Goal: Task Accomplishment & Management: Use online tool/utility

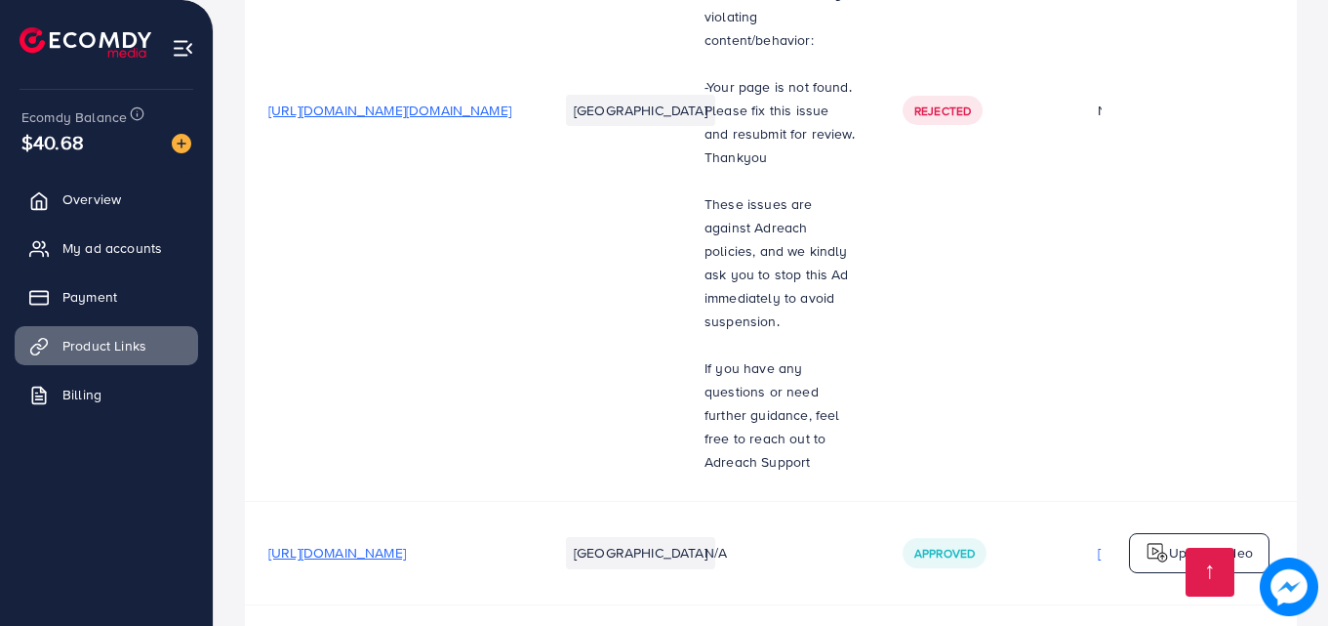
scroll to position [2944, 0]
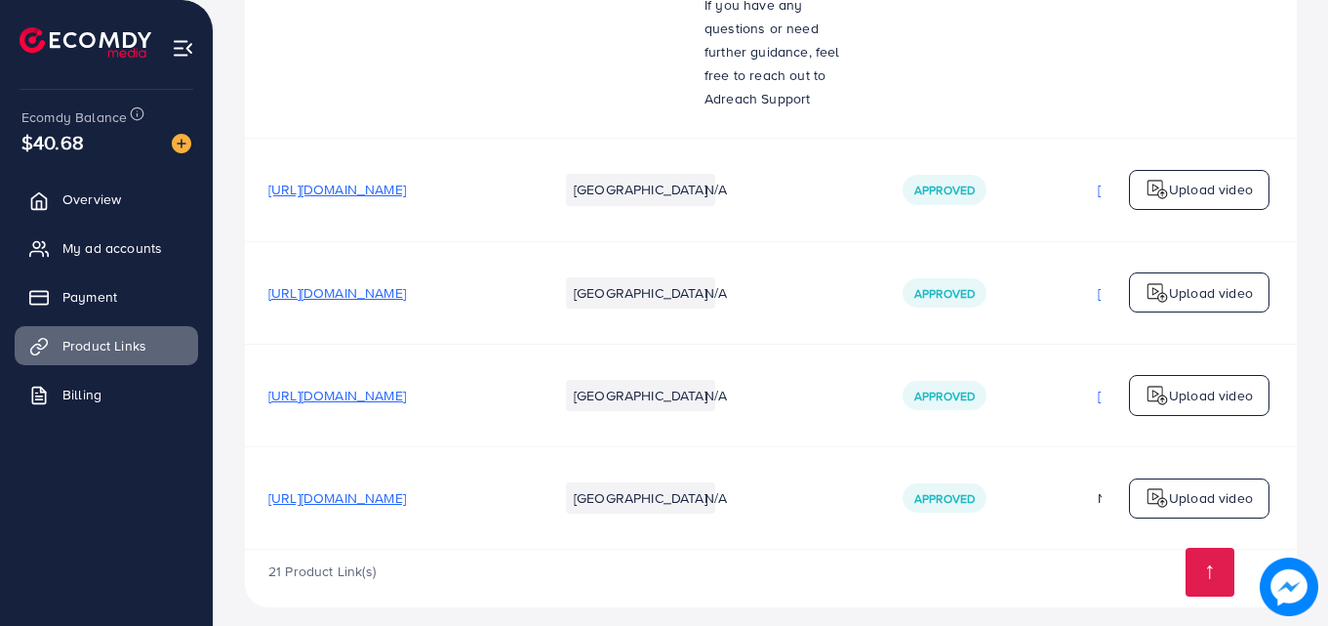
click at [406, 385] on span "[URL][DOMAIN_NAME]" at bounding box center [337, 395] width 138 height 20
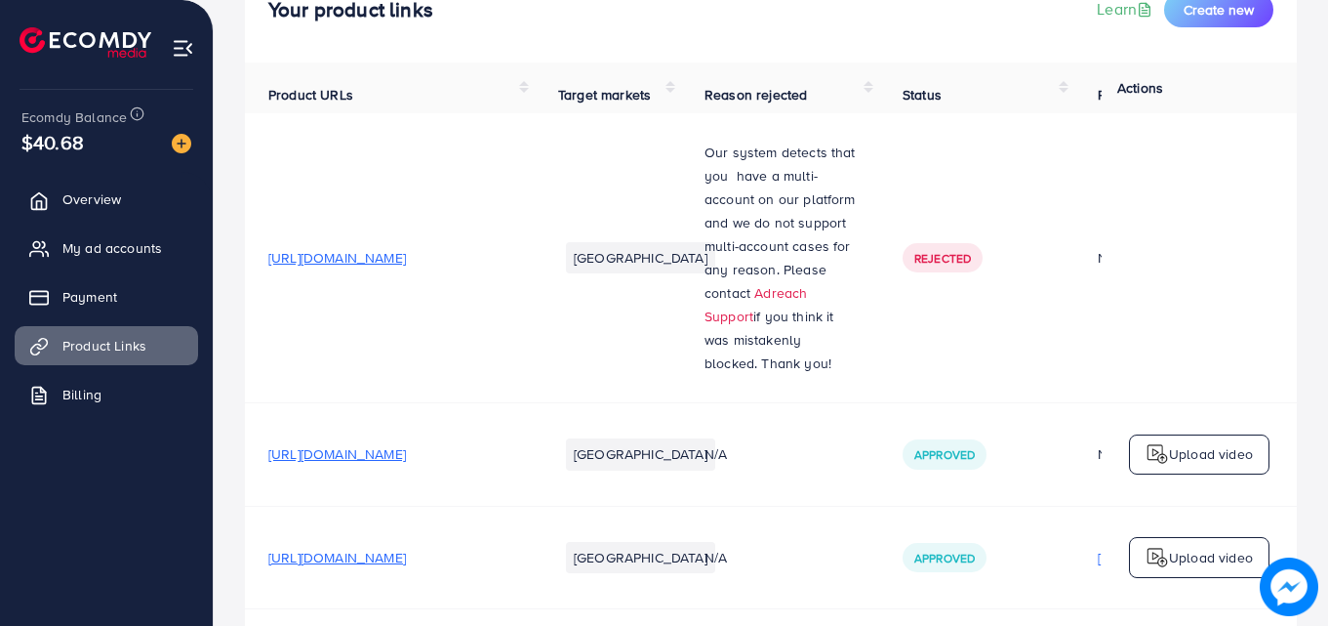
scroll to position [0, 0]
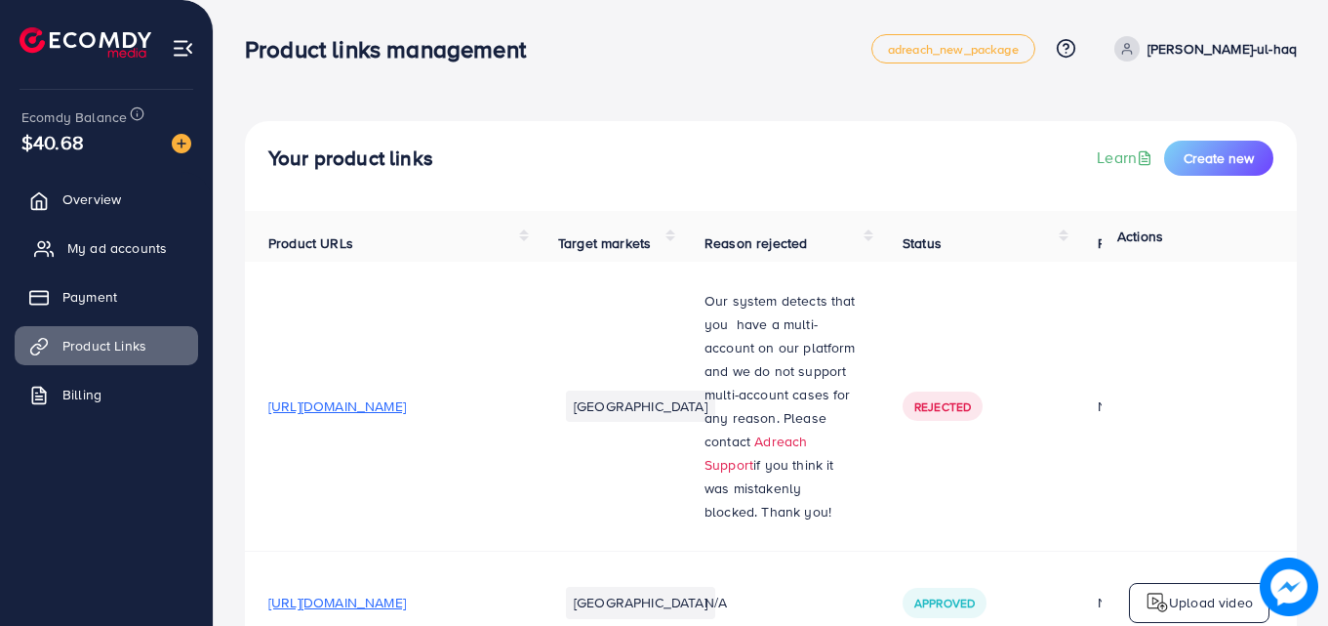
click at [85, 248] on span "My ad accounts" at bounding box center [117, 248] width 100 height 20
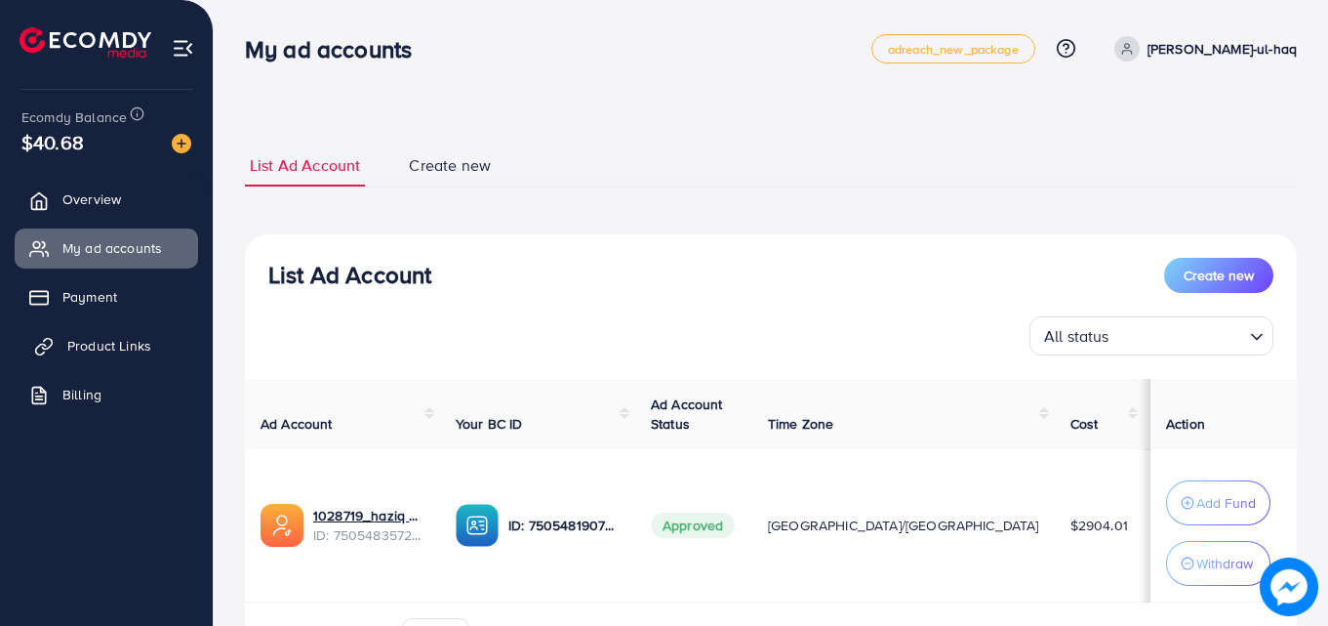
click at [80, 353] on span "Product Links" at bounding box center [109, 346] width 84 height 20
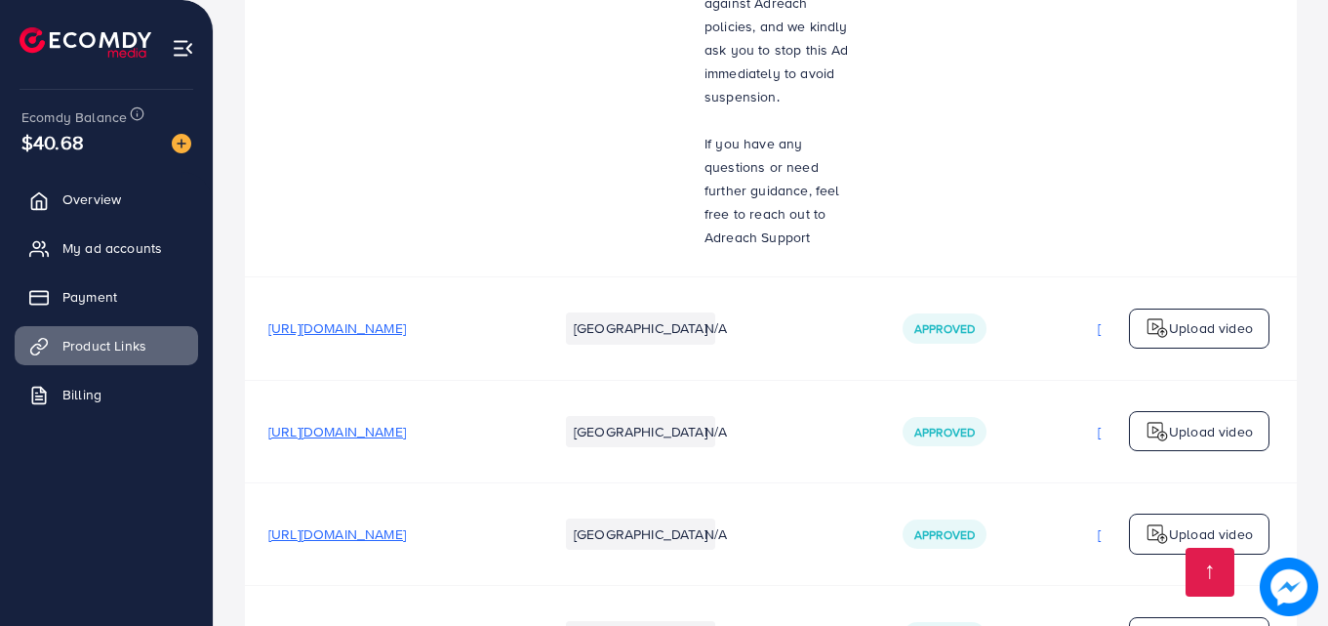
scroll to position [2944, 0]
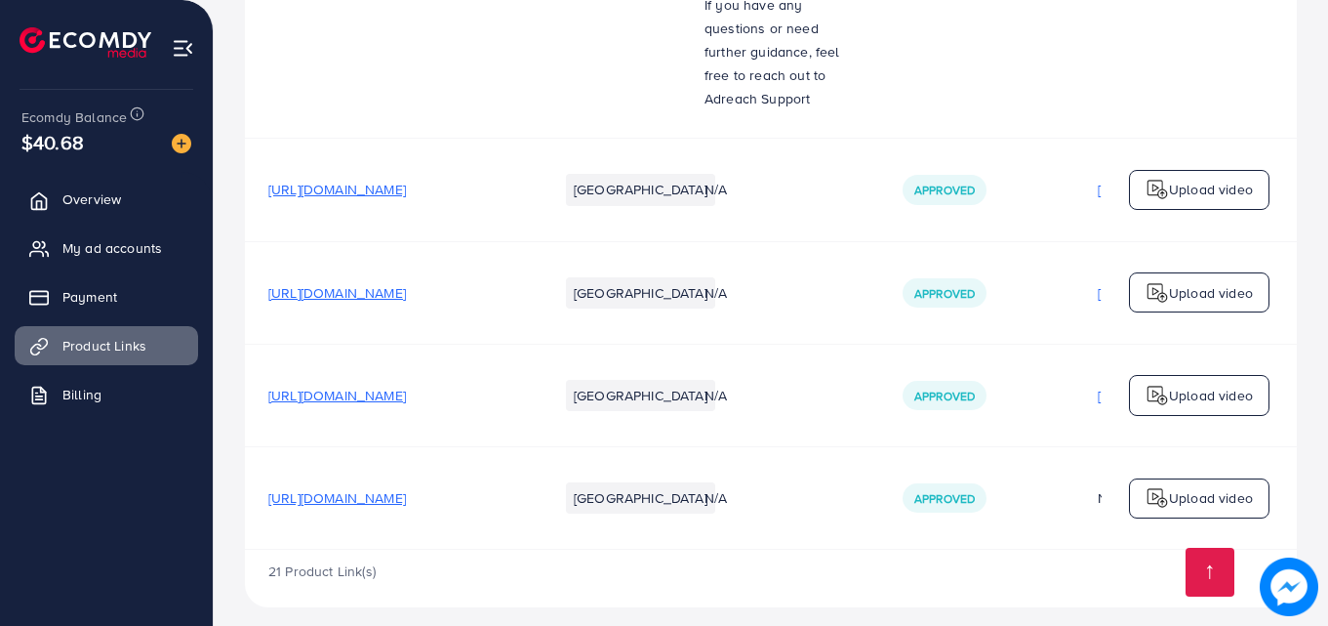
click at [1205, 384] on p "Upload video" at bounding box center [1211, 395] width 84 height 23
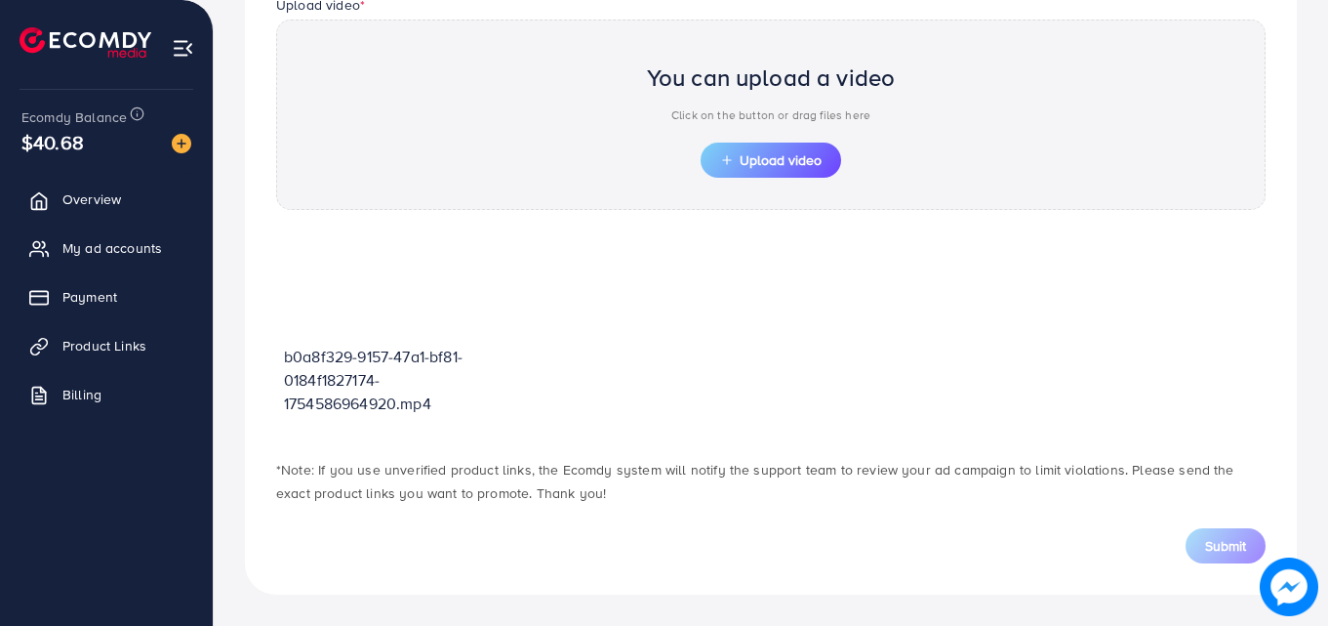
scroll to position [681, 0]
click at [762, 165] on span "Upload video" at bounding box center [770, 160] width 101 height 14
click at [742, 167] on span "Upload video" at bounding box center [770, 160] width 101 height 14
click at [789, 172] on button "Upload video" at bounding box center [771, 159] width 141 height 35
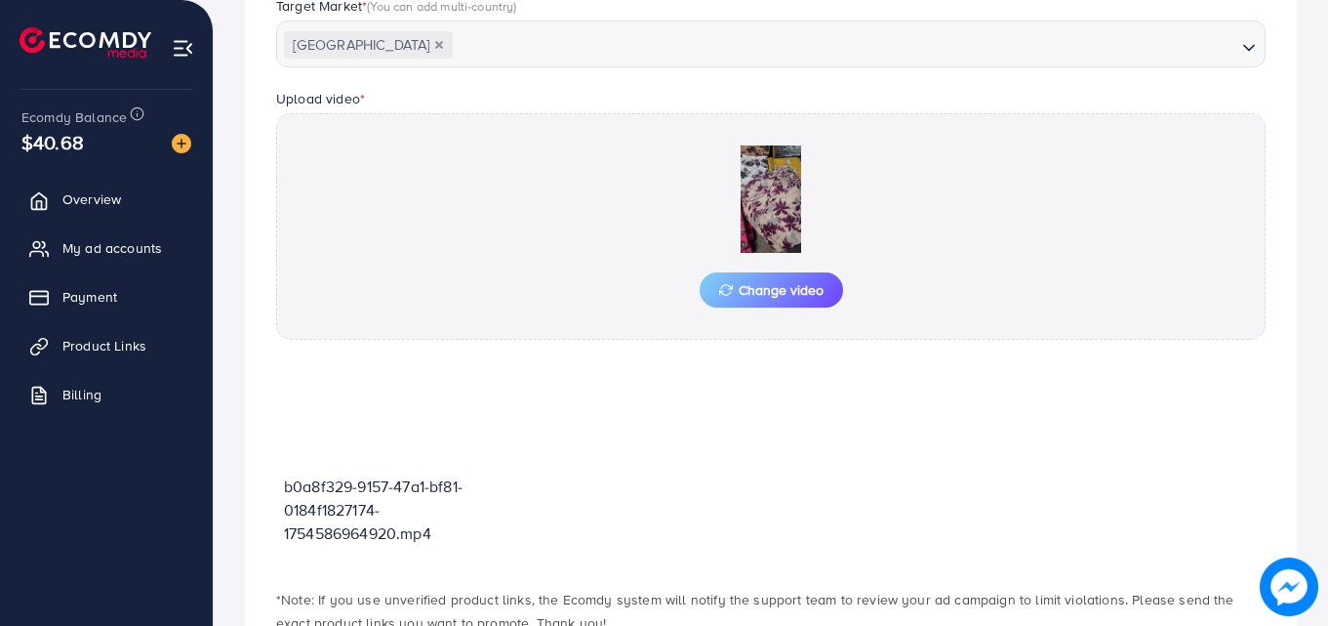
scroll to position [717, 0]
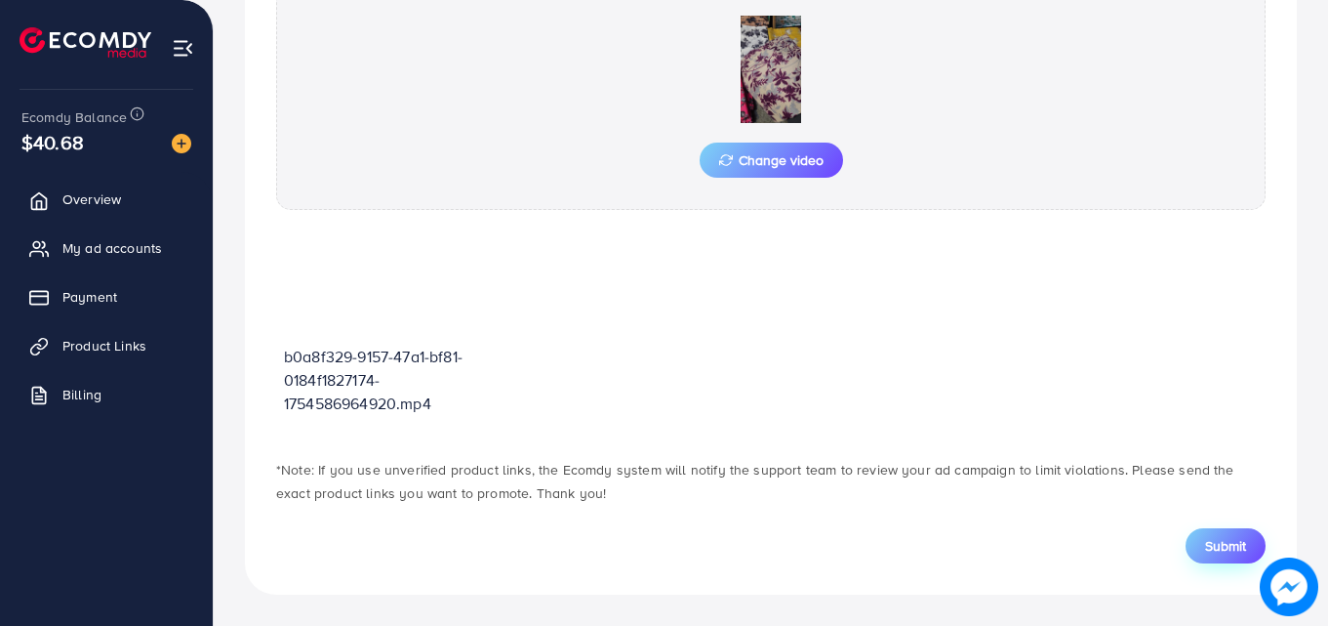
click at [1222, 544] on span "Submit" at bounding box center [1225, 546] width 41 height 20
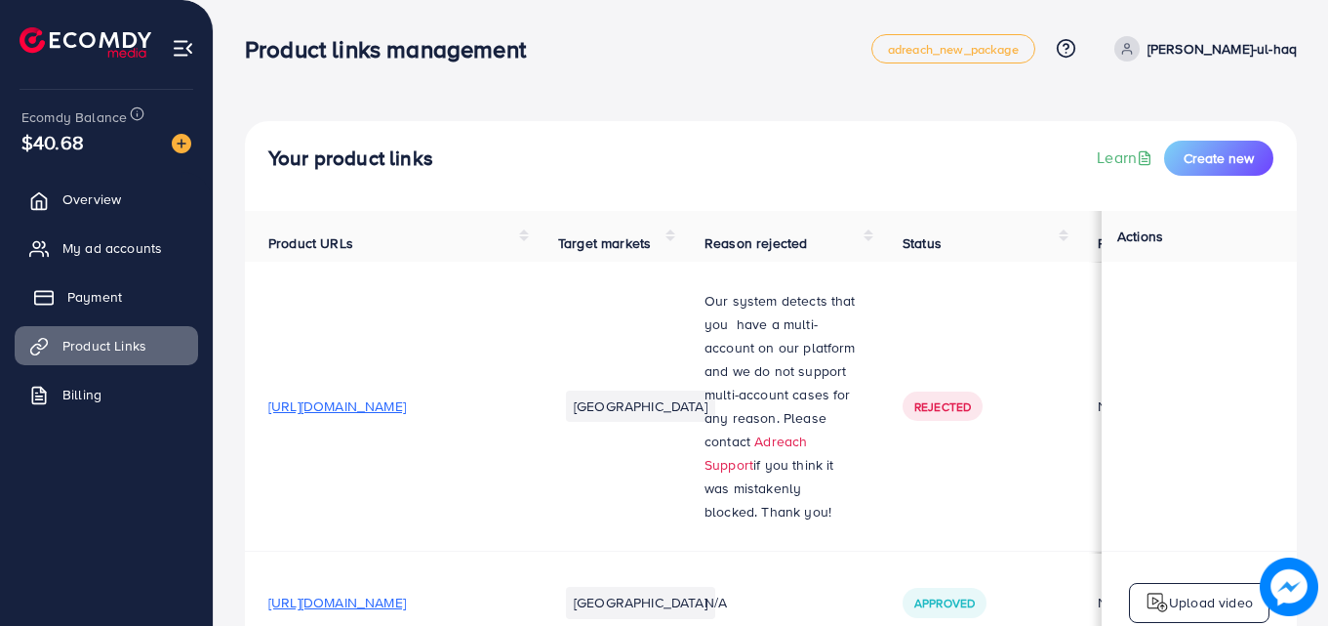
click at [91, 297] on span "Payment" at bounding box center [94, 297] width 55 height 20
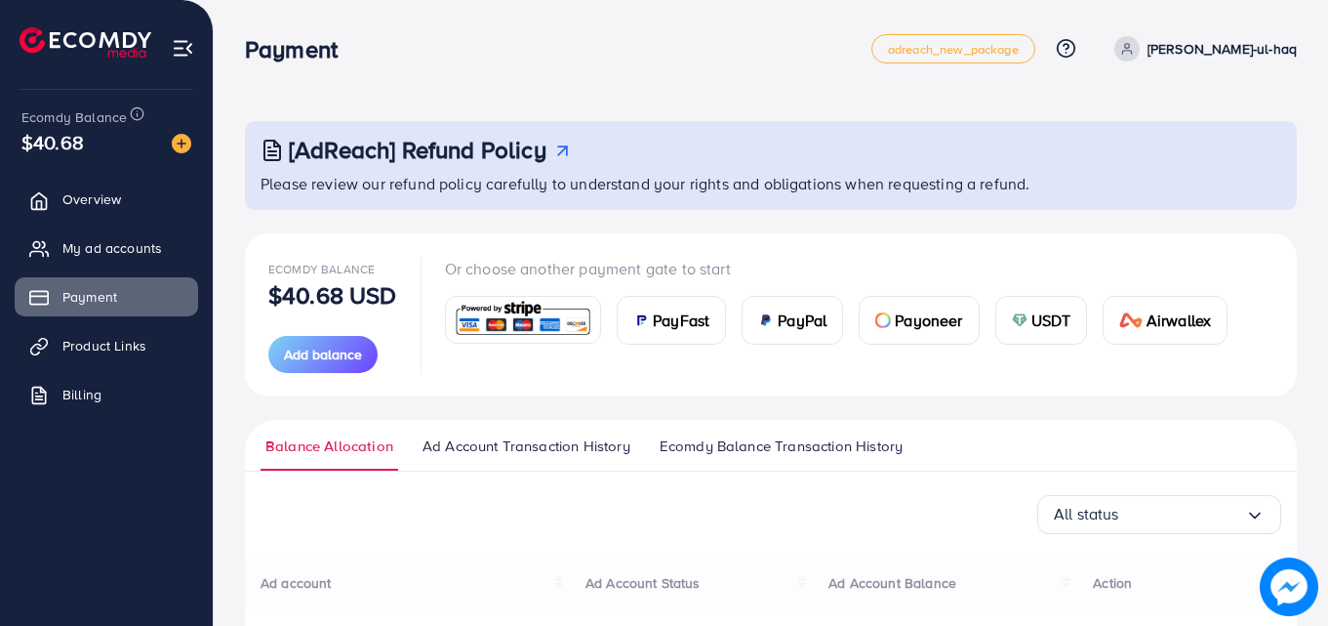
scroll to position [202, 0]
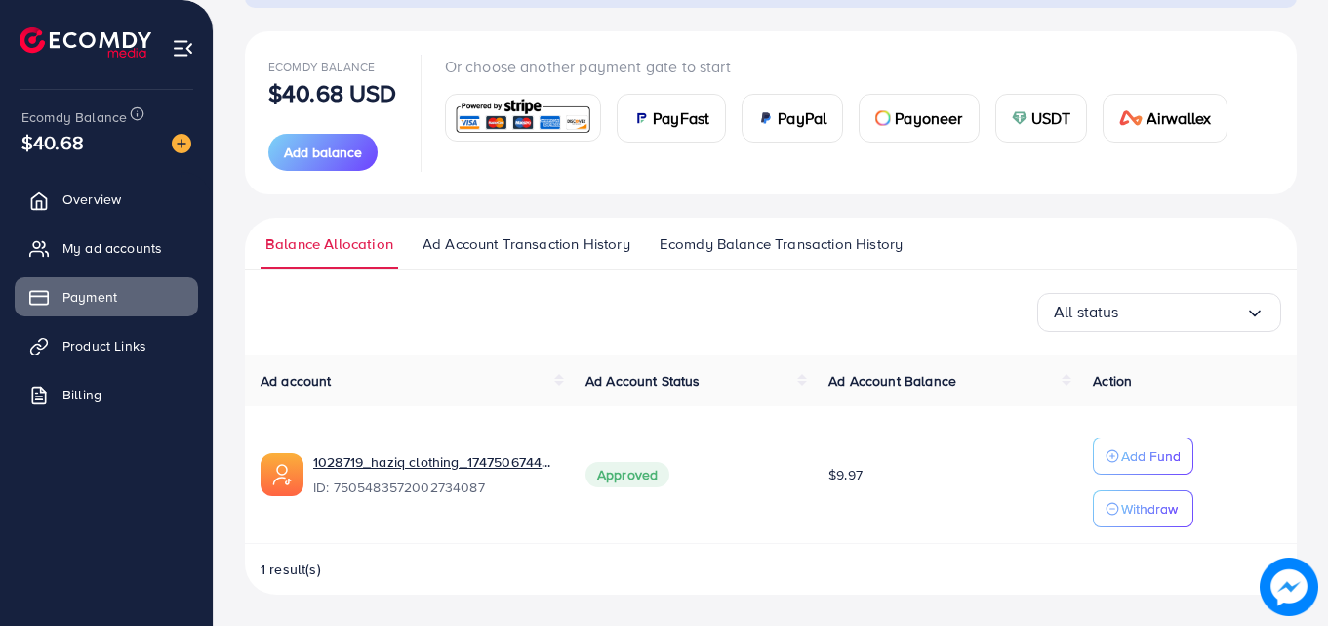
click at [1028, 106] on div "USDT" at bounding box center [1041, 118] width 91 height 47
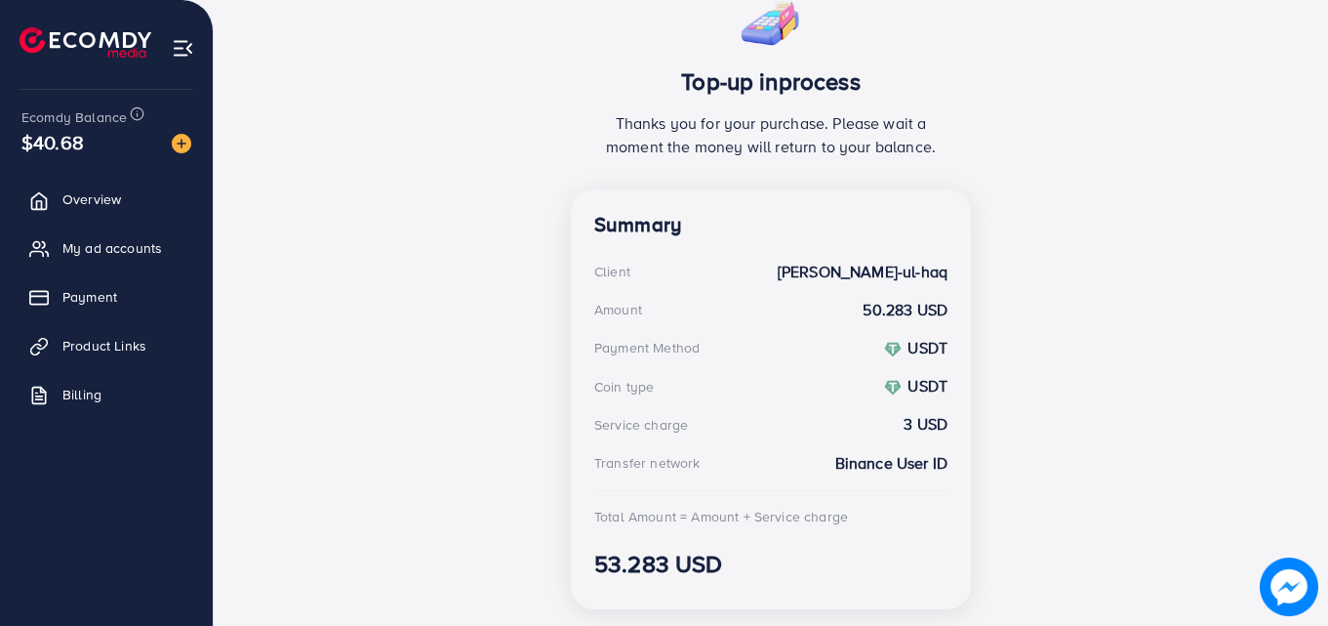
scroll to position [437, 0]
